Goal: Contribute content

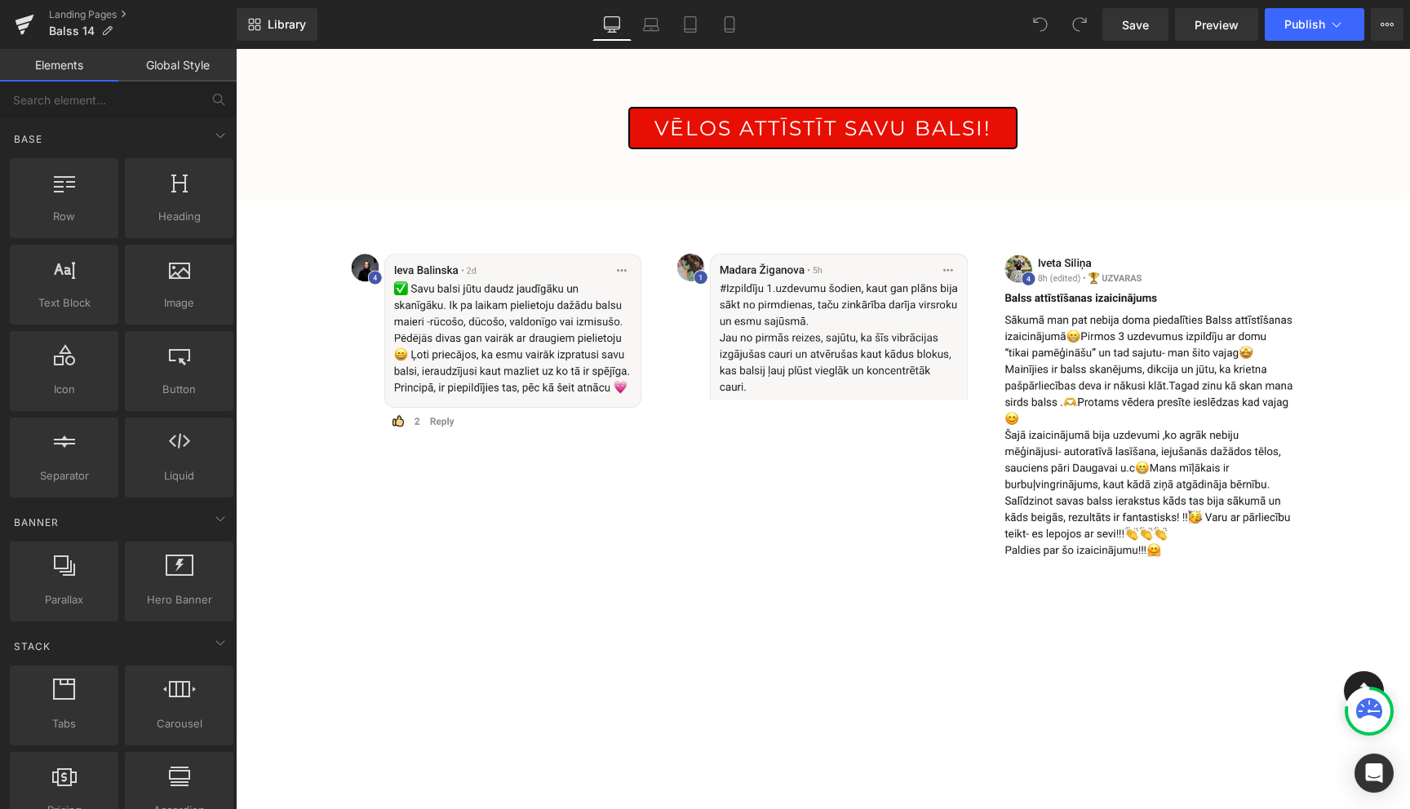
scroll to position [680, 0]
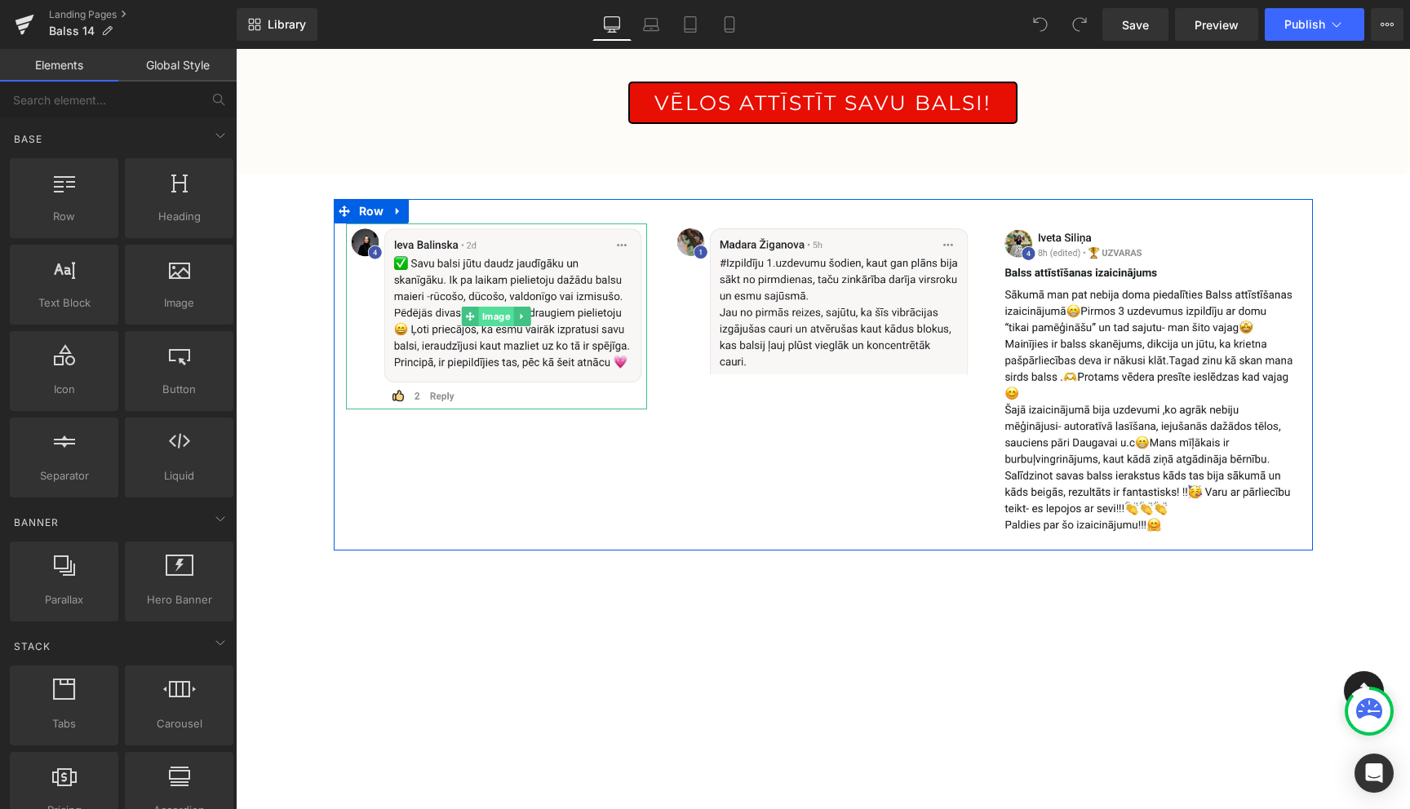
click at [490, 314] on span "Image" at bounding box center [496, 317] width 35 height 20
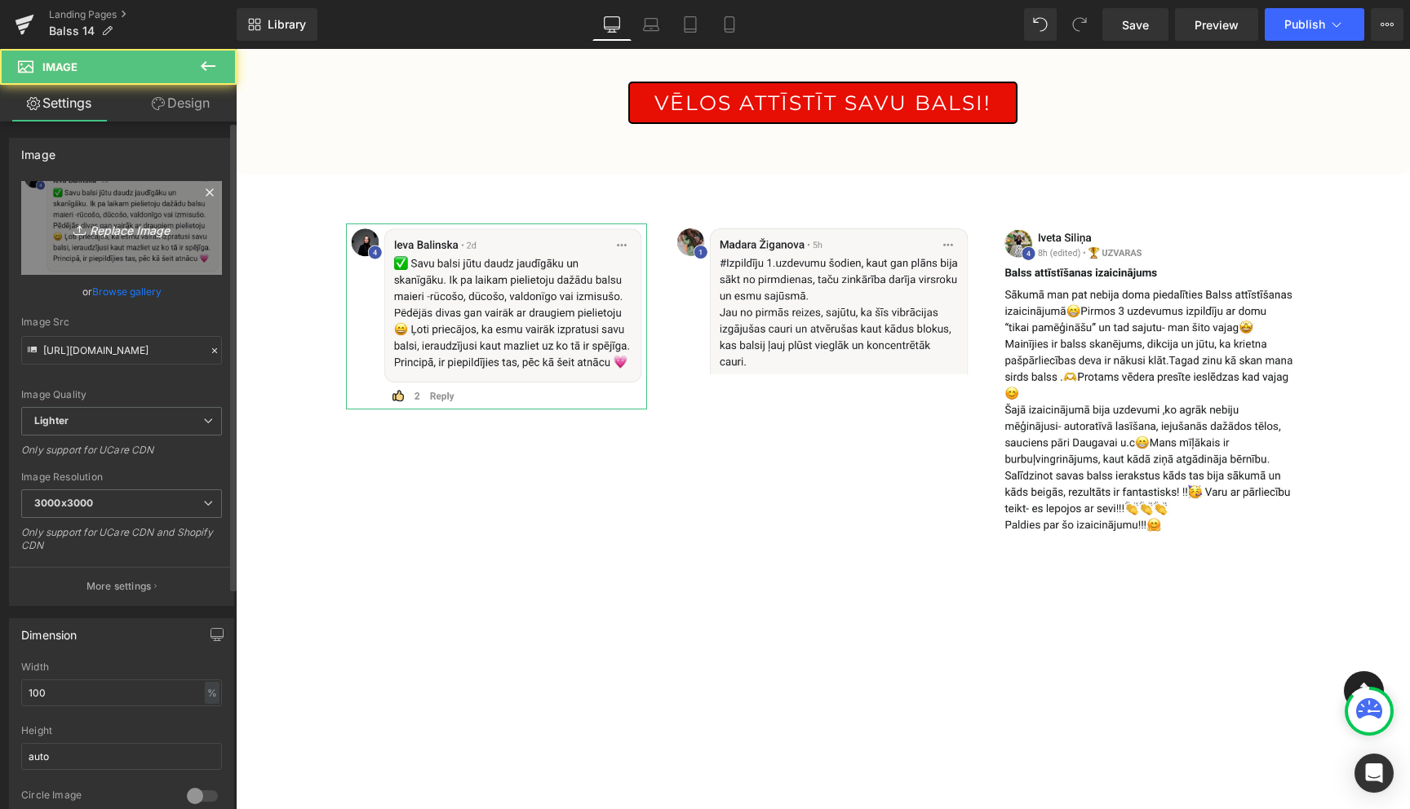
click at [131, 225] on icon "Replace Image" at bounding box center [121, 228] width 131 height 20
type input "C:\fakepath\IMG_6830.jpeg"
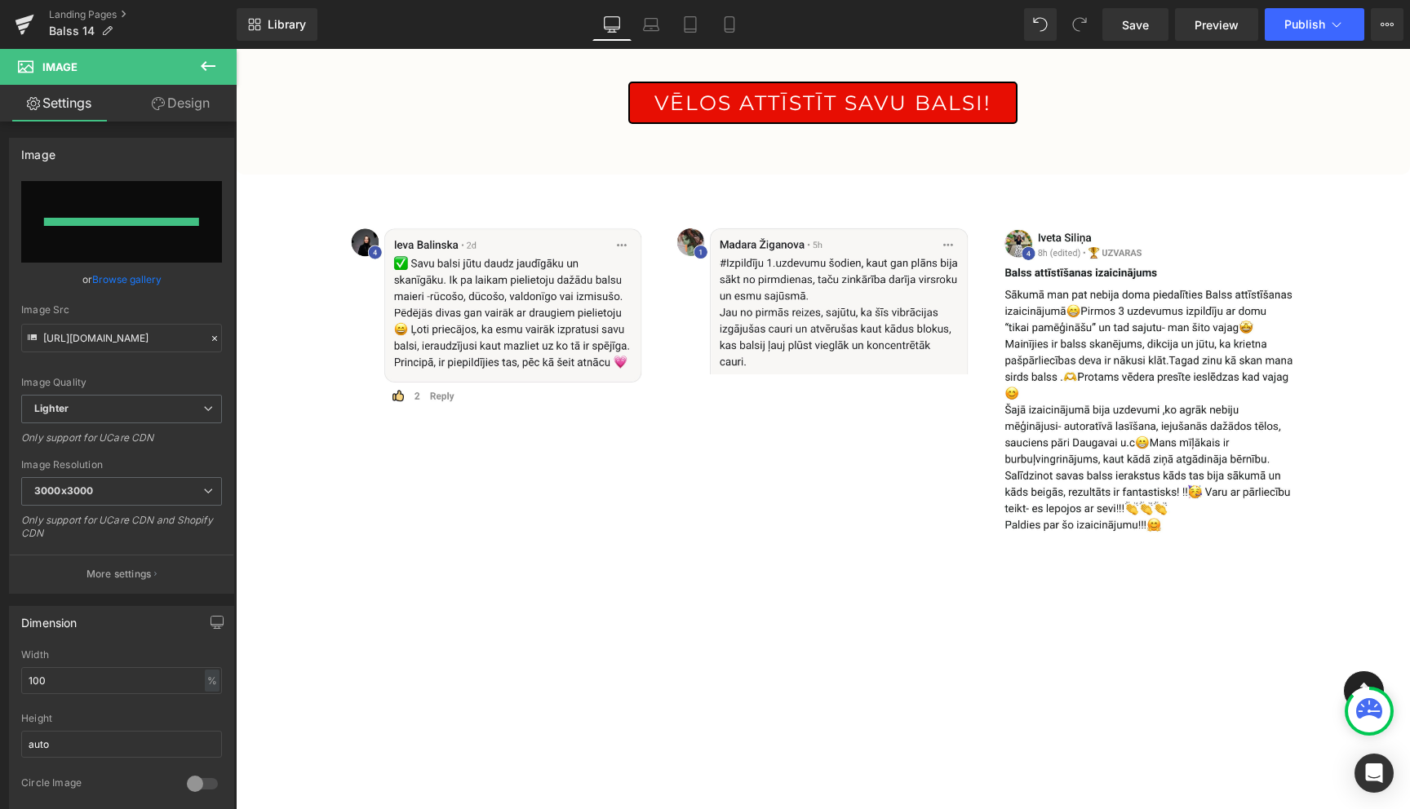
type input "https://ucarecdn.com/5ab56026-d462-435d-93b4-0eac934590b0/-/format/auto/-/previ…"
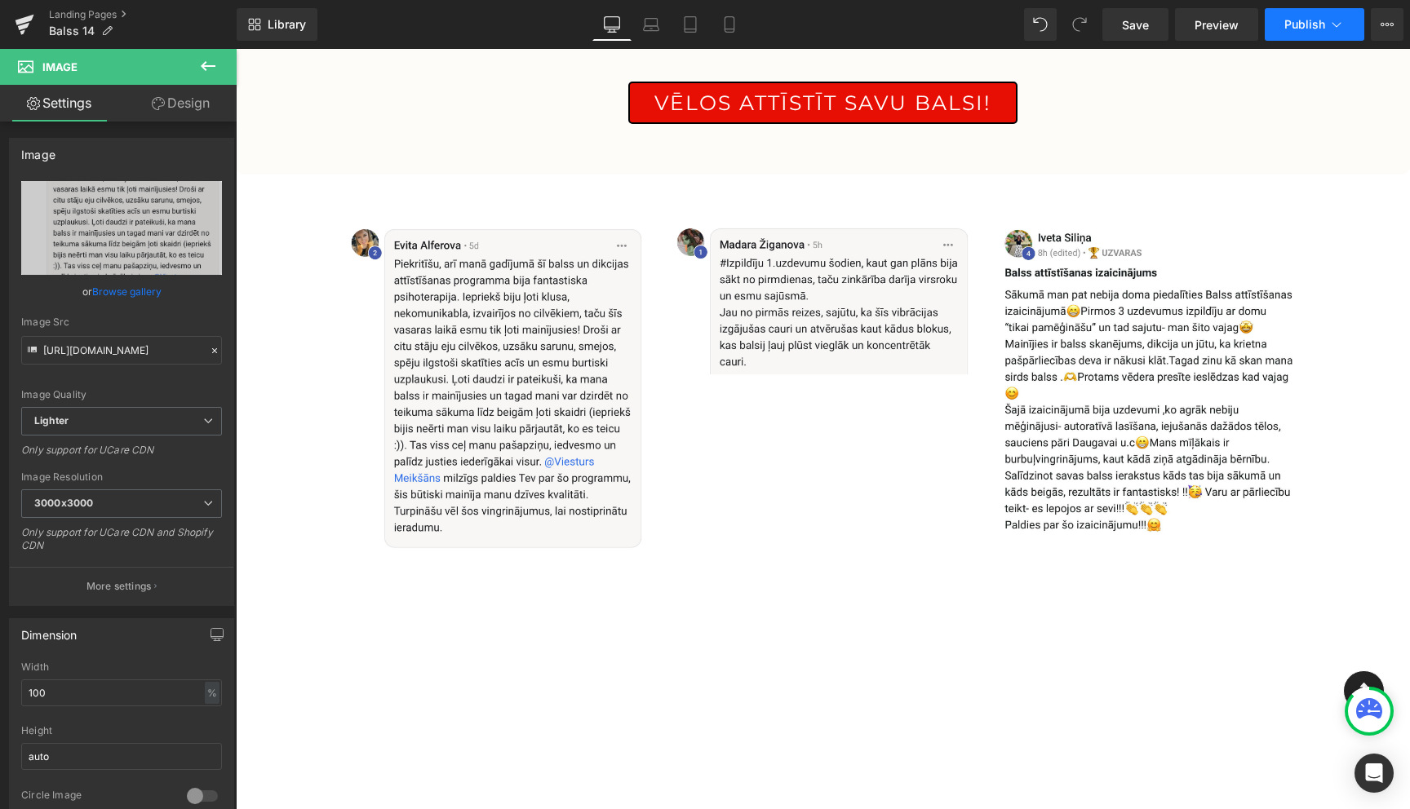
click at [1333, 32] on icon at bounding box center [1336, 24] width 16 height 16
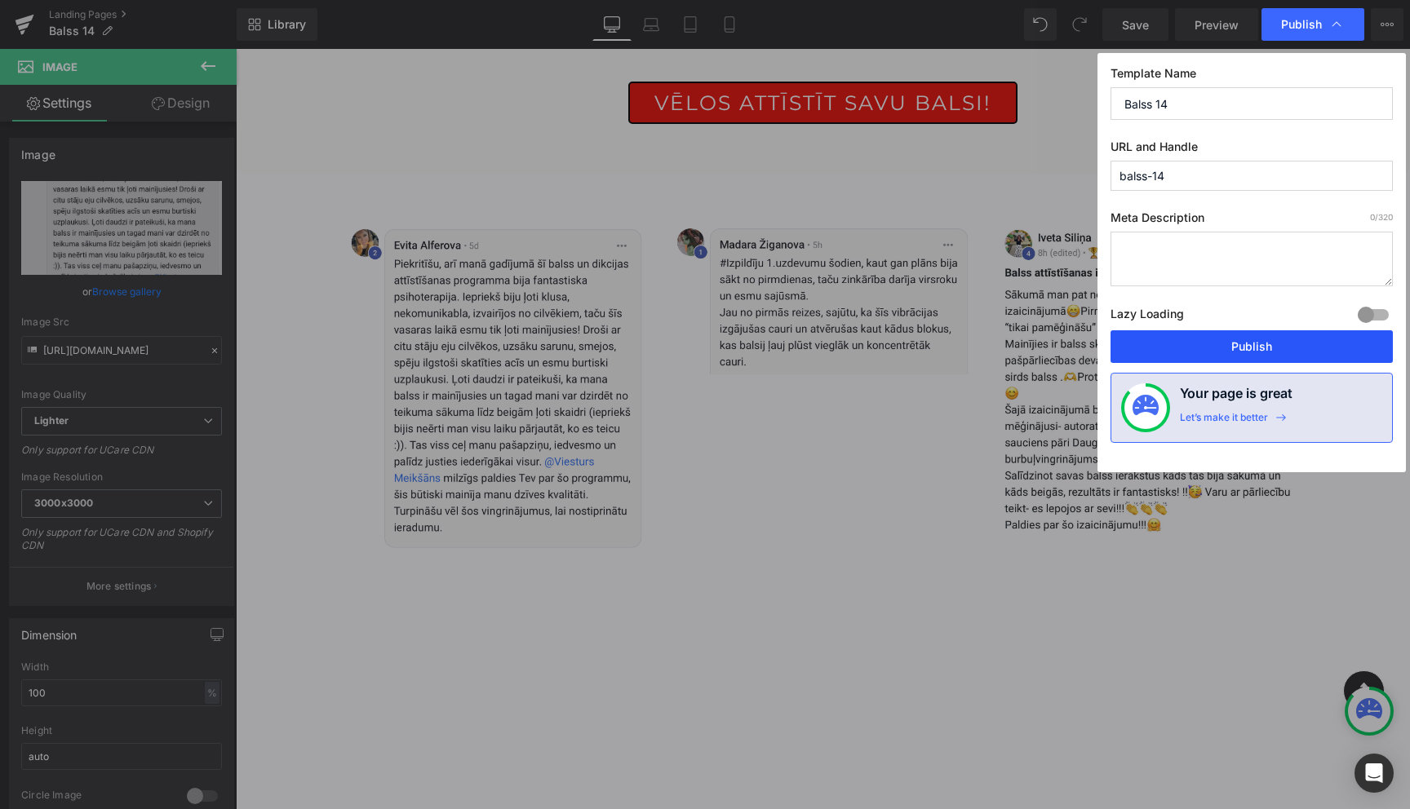
click at [1258, 355] on button "Publish" at bounding box center [1251, 346] width 282 height 33
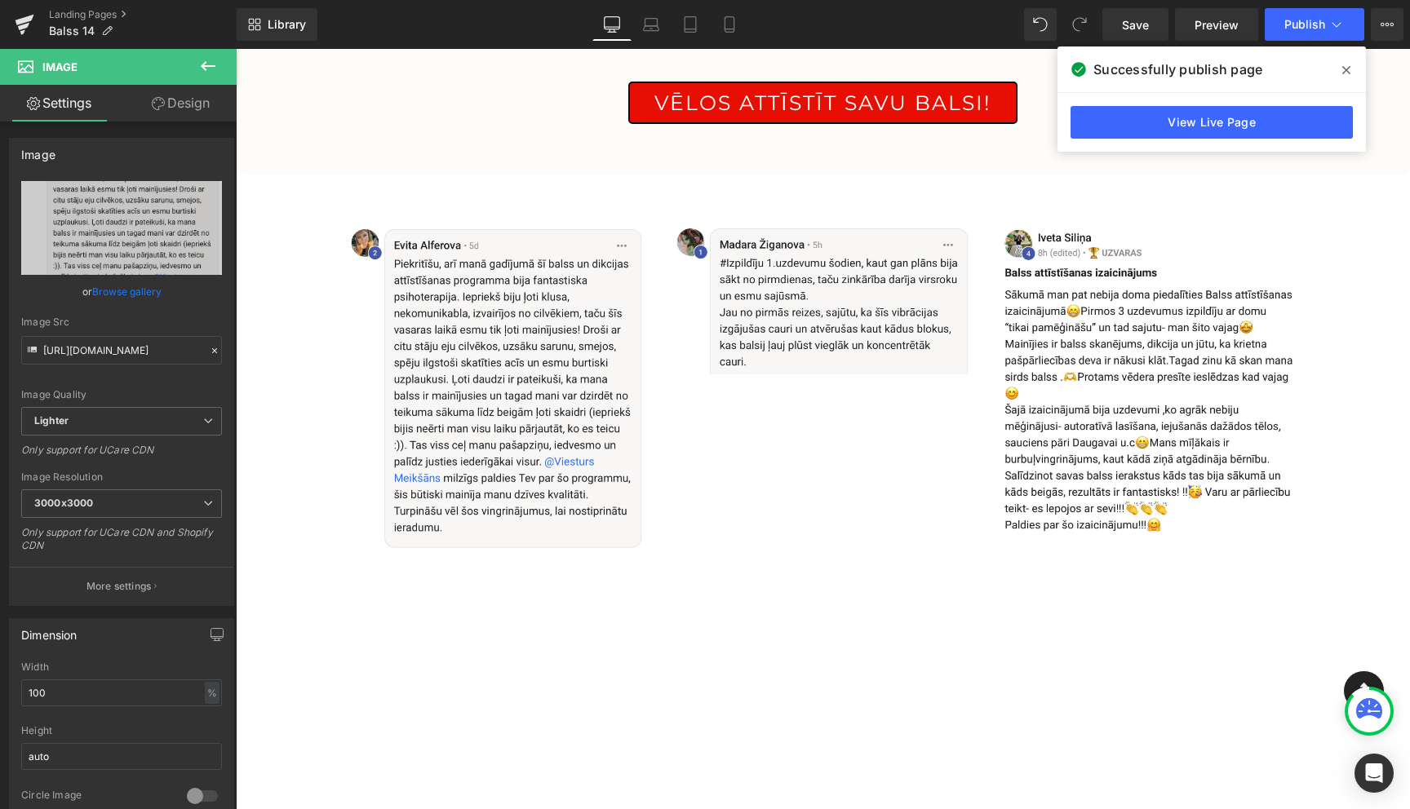
click at [1344, 70] on icon at bounding box center [1346, 70] width 8 height 13
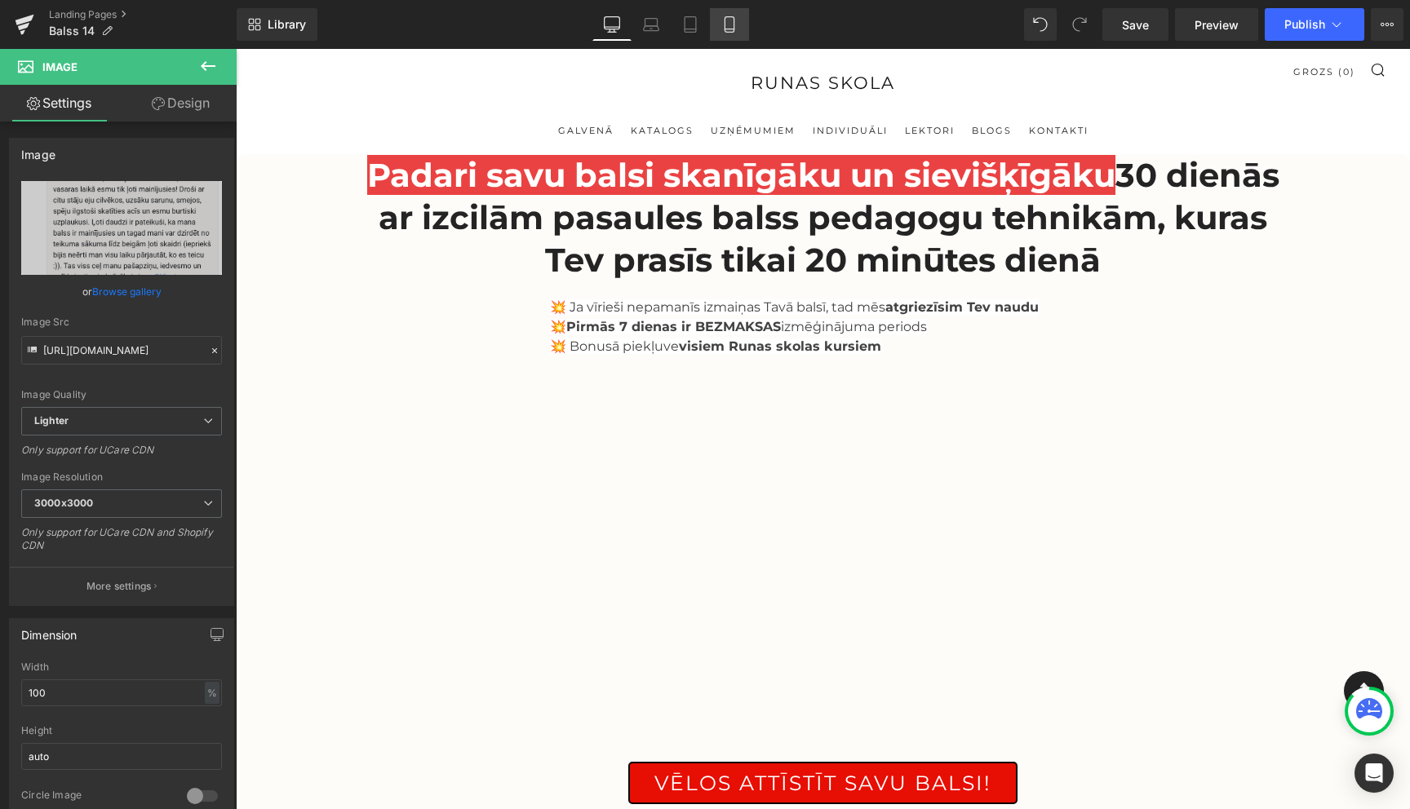
click at [736, 25] on icon at bounding box center [729, 24] width 16 height 16
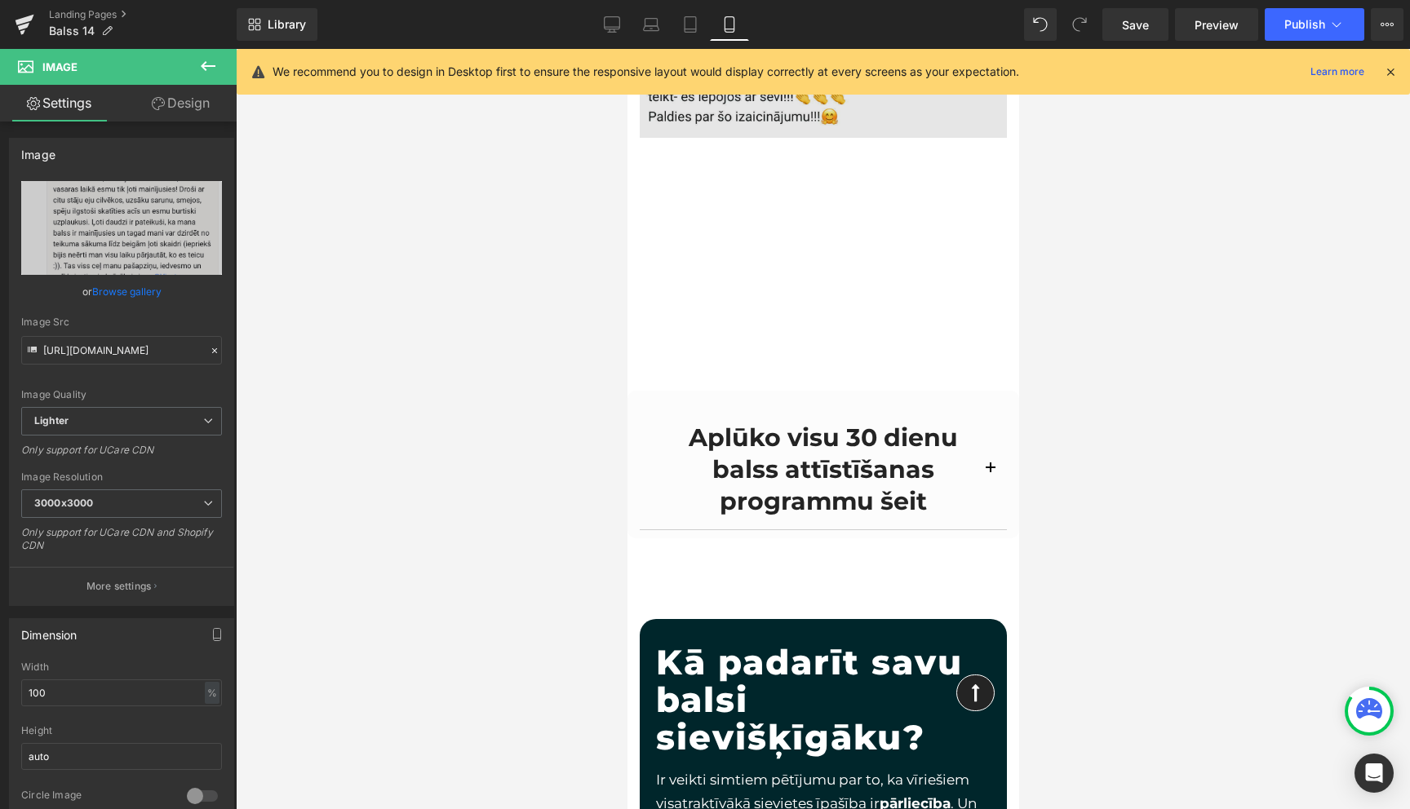
scroll to position [1806, 0]
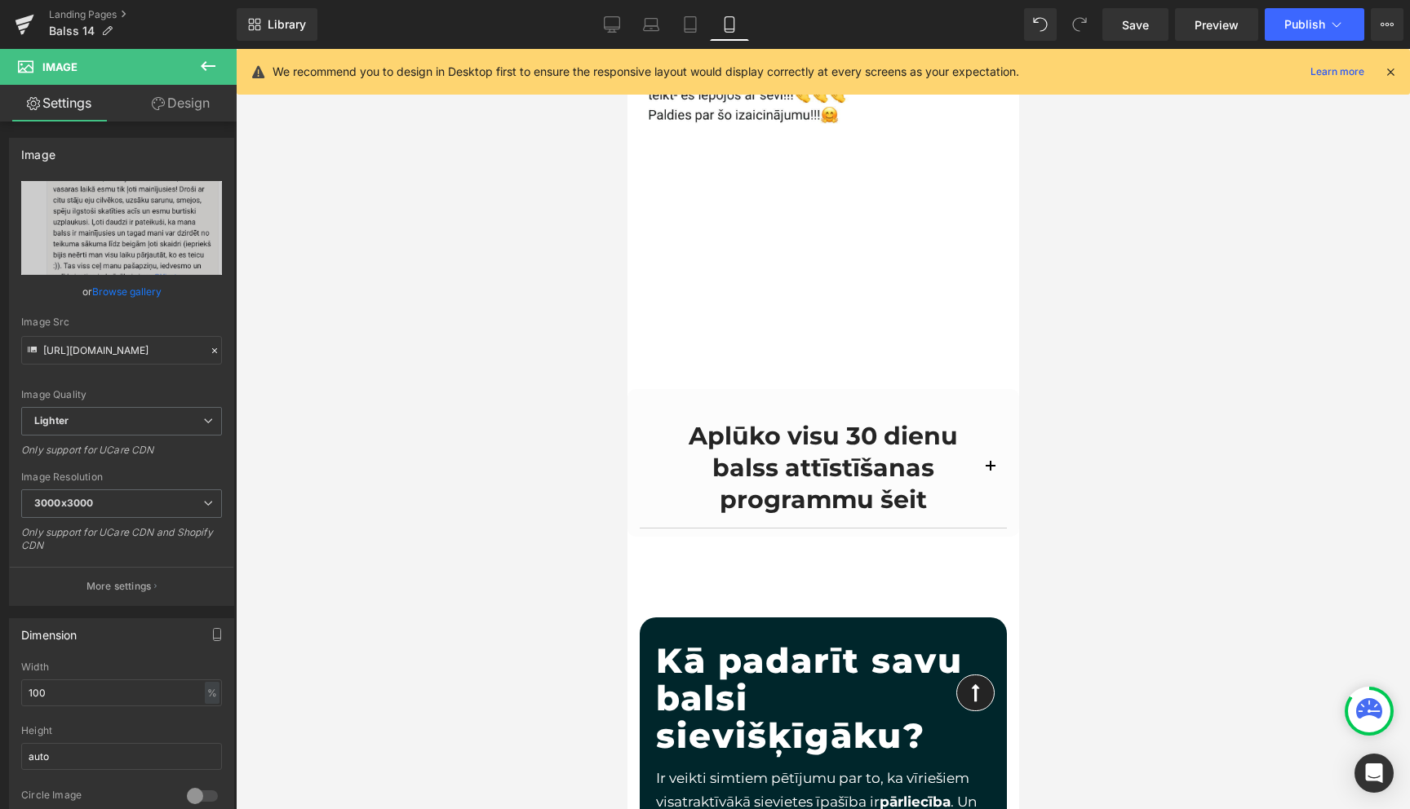
click at [1388, 72] on icon at bounding box center [1390, 71] width 15 height 15
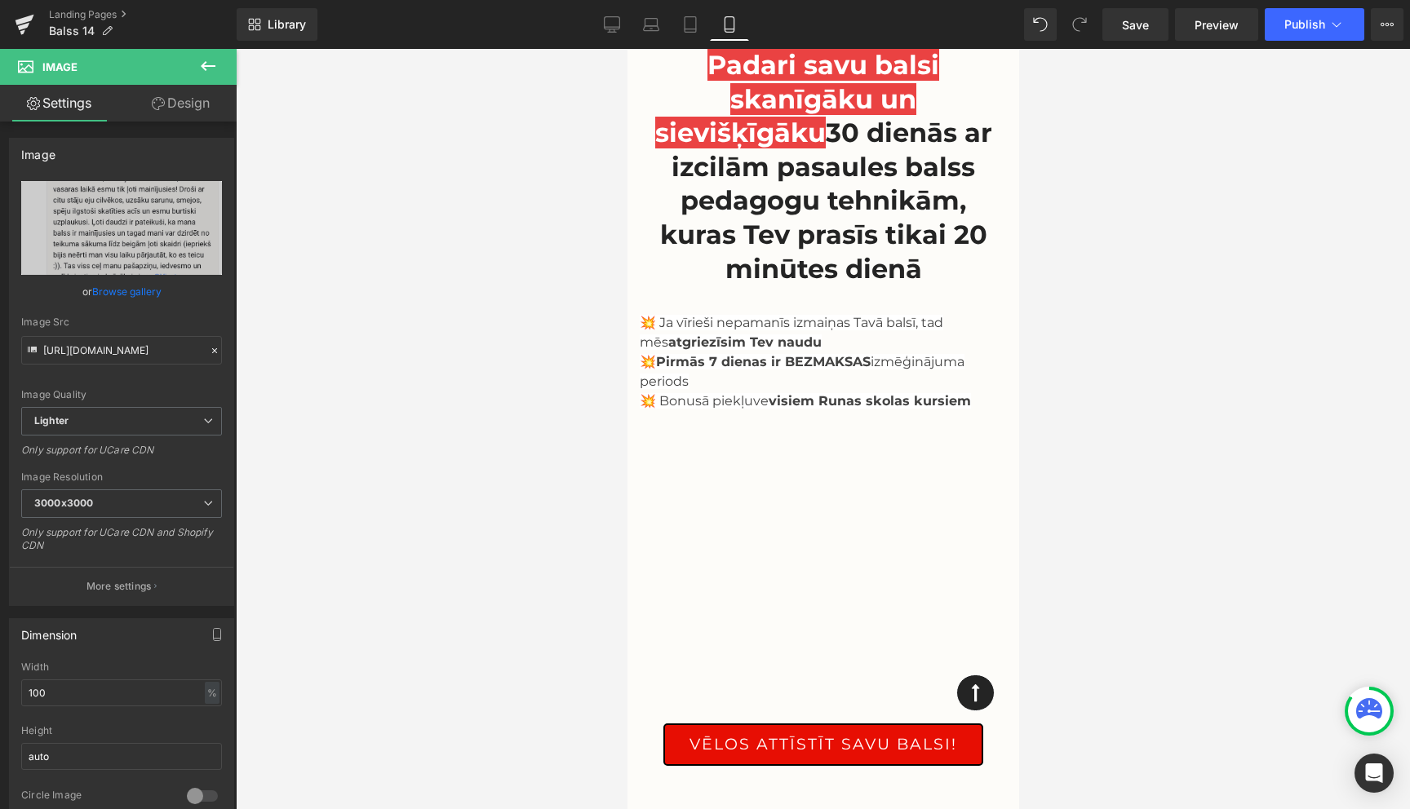
scroll to position [0, 0]
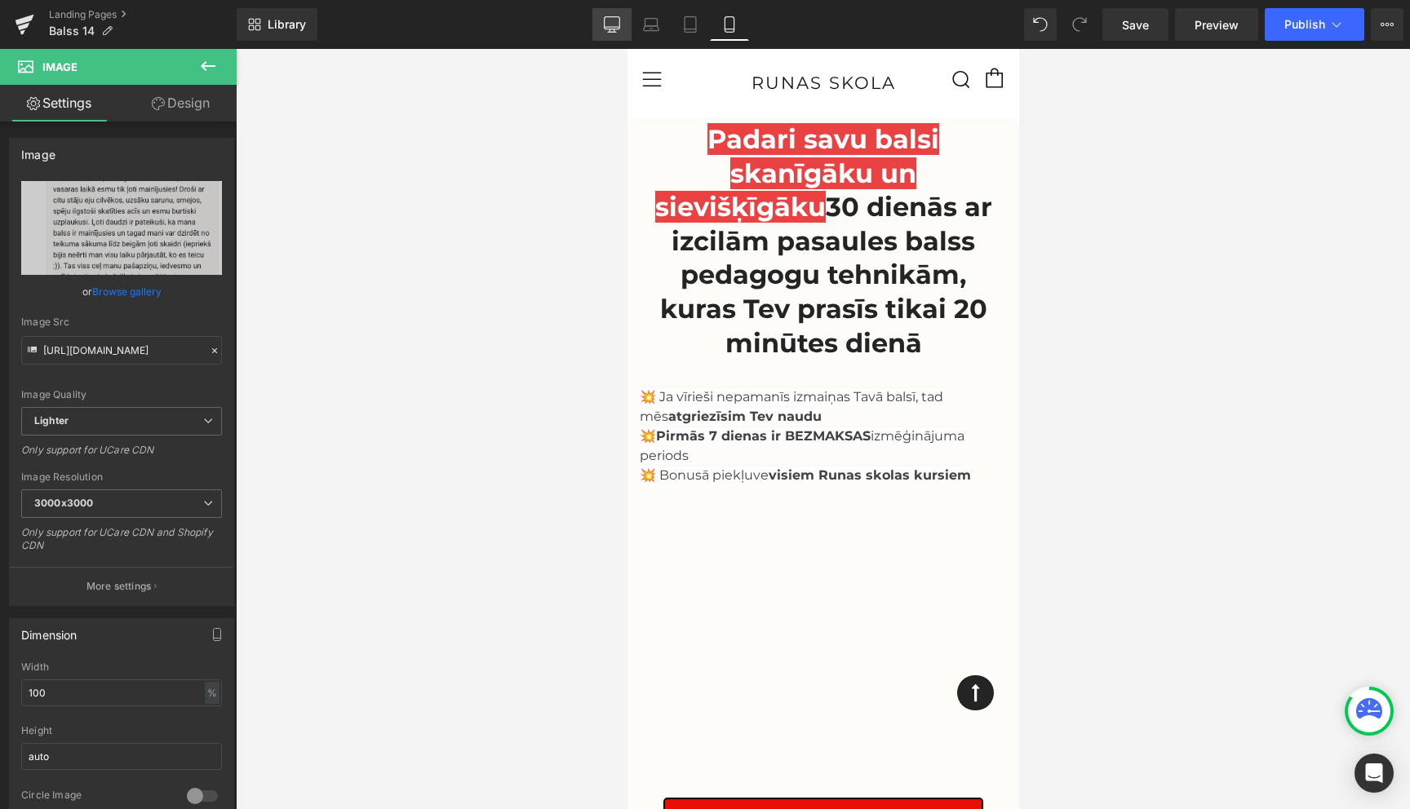
click at [609, 25] on icon at bounding box center [612, 24] width 16 height 16
